Goal: Transaction & Acquisition: Purchase product/service

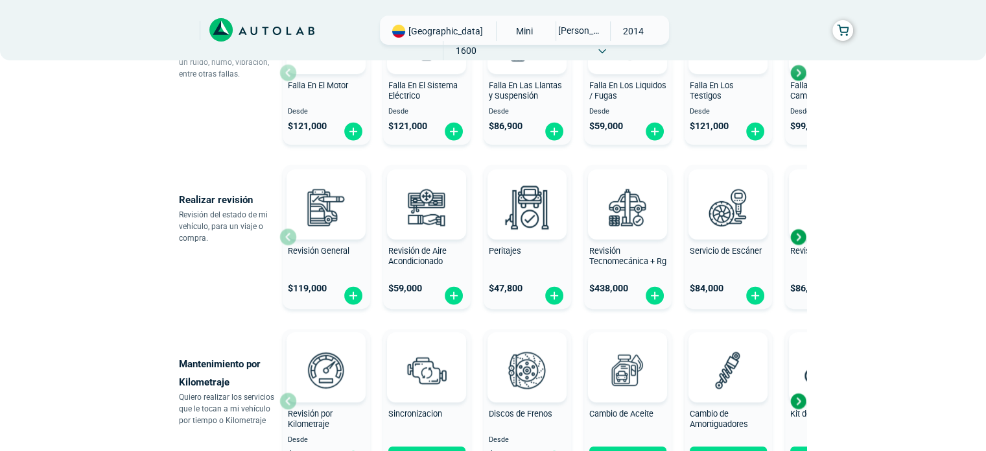
scroll to position [454, 0]
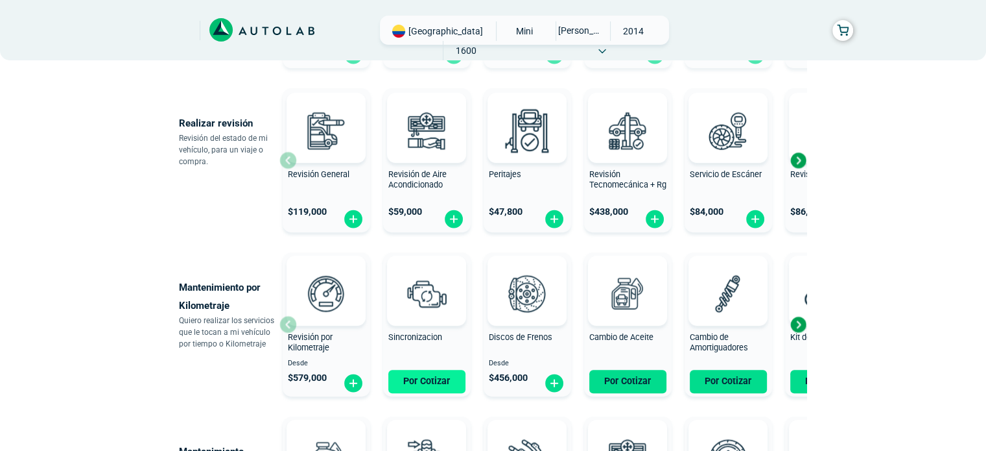
click at [438, 377] on button "Por Cotizar" at bounding box center [426, 381] width 77 height 23
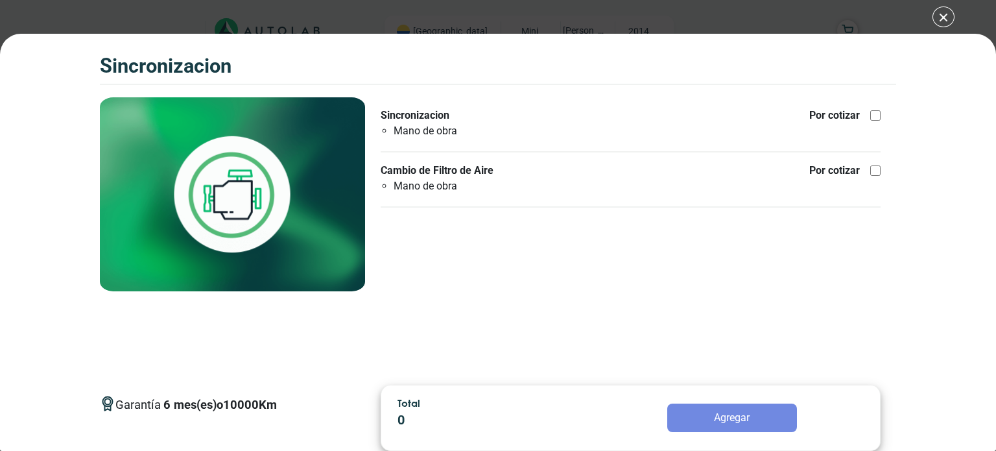
click at [445, 174] on p "Cambio de Filtro de Aire" at bounding box center [455, 171] width 149 height 16
click at [870, 174] on input "Cambio de Filtro de Aire Mano de obra Por cotizar" at bounding box center [875, 170] width 10 height 10
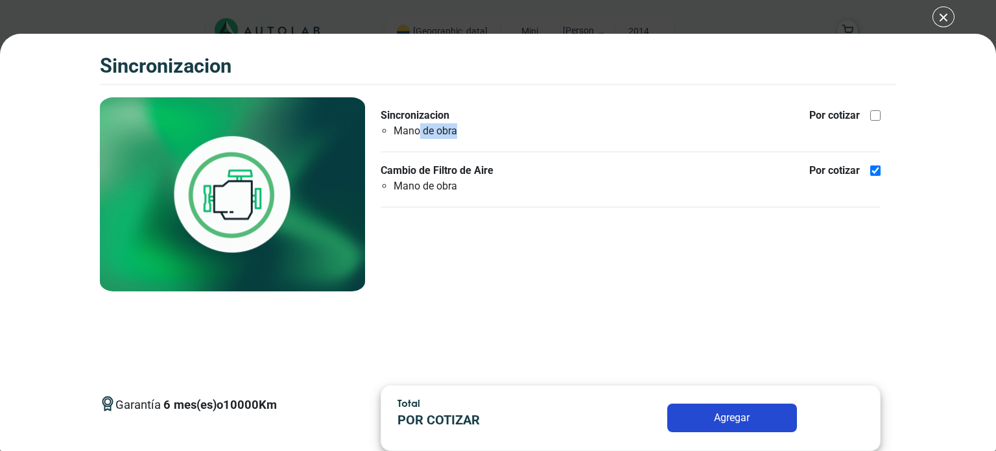
drag, startPoint x: 421, startPoint y: 133, endPoint x: 468, endPoint y: 137, distance: 47.5
click at [468, 137] on li "Mano de obra" at bounding box center [462, 131] width 136 height 16
click at [876, 171] on div at bounding box center [875, 170] width 10 height 10
click at [876, 171] on input "Cambio de Filtro de Aire Mano de obra Por cotizar" at bounding box center [875, 170] width 10 height 10
checkbox input "false"
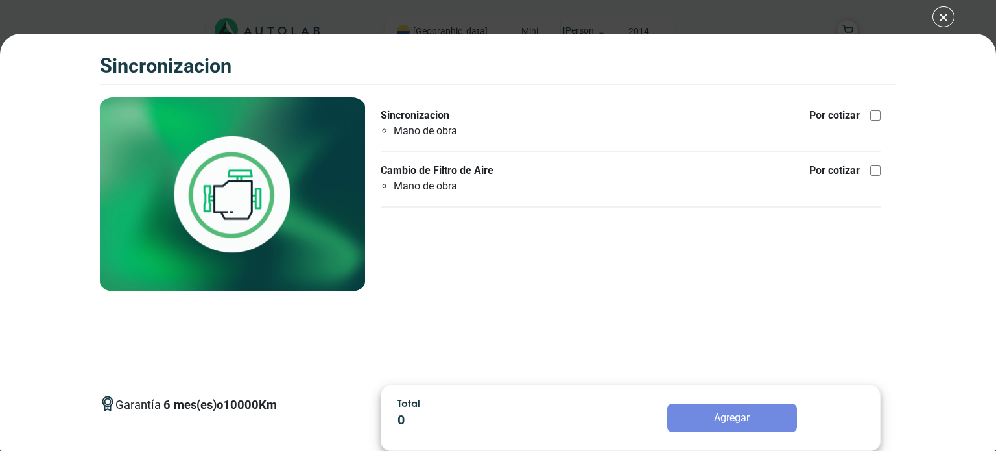
click at [447, 123] on li "Mano de obra" at bounding box center [462, 131] width 136 height 16
click at [870, 121] on input "Sincronizacion Mano de obra Por cotizar" at bounding box center [875, 115] width 10 height 10
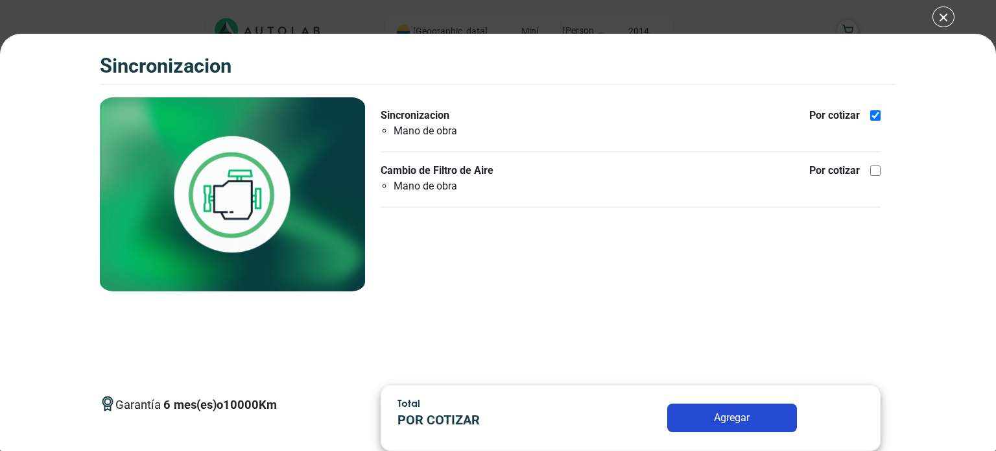
click at [872, 116] on div at bounding box center [875, 115] width 10 height 10
click at [872, 116] on input "Sincronizacion Mano de obra Por cotizar" at bounding box center [875, 115] width 10 height 10
checkbox input "false"
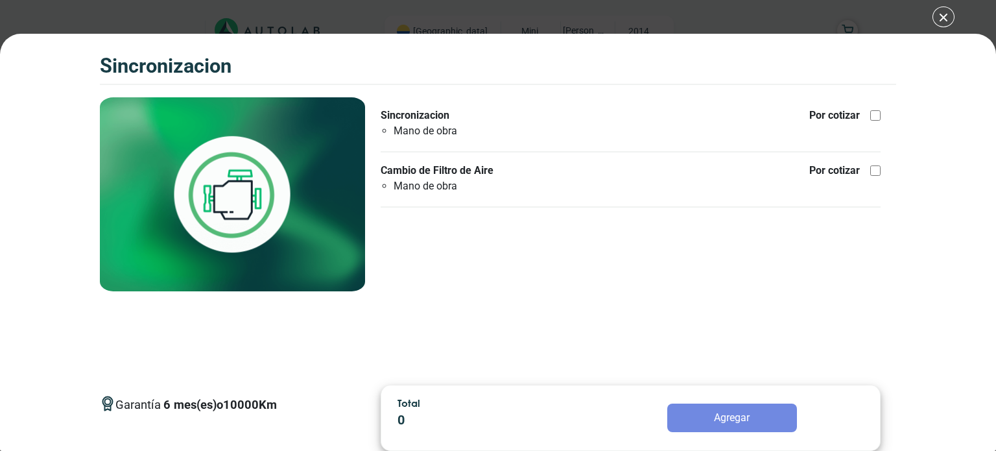
click at [943, 16] on div "SINCRONIZACION SINCRONIZACION Garantía 6 10000 Km" at bounding box center [498, 225] width 996 height 451
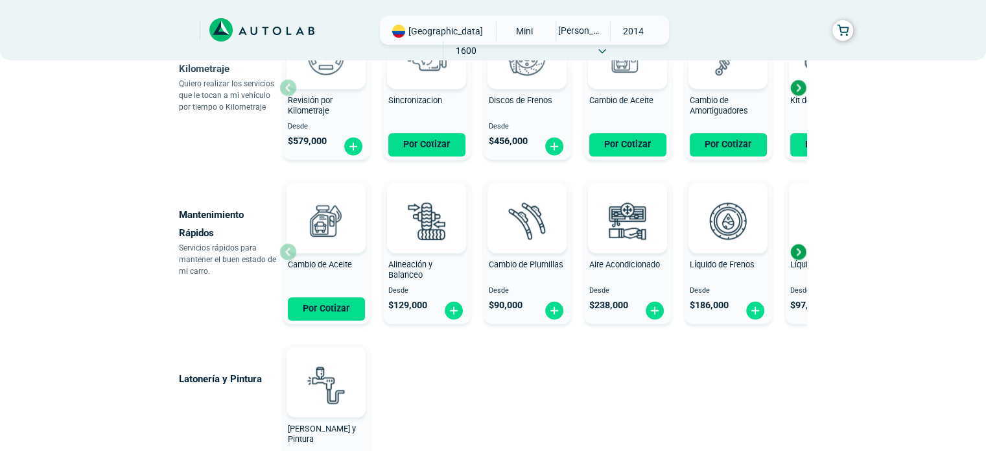
scroll to position [713, 0]
